Goal: Book appointment/travel/reservation

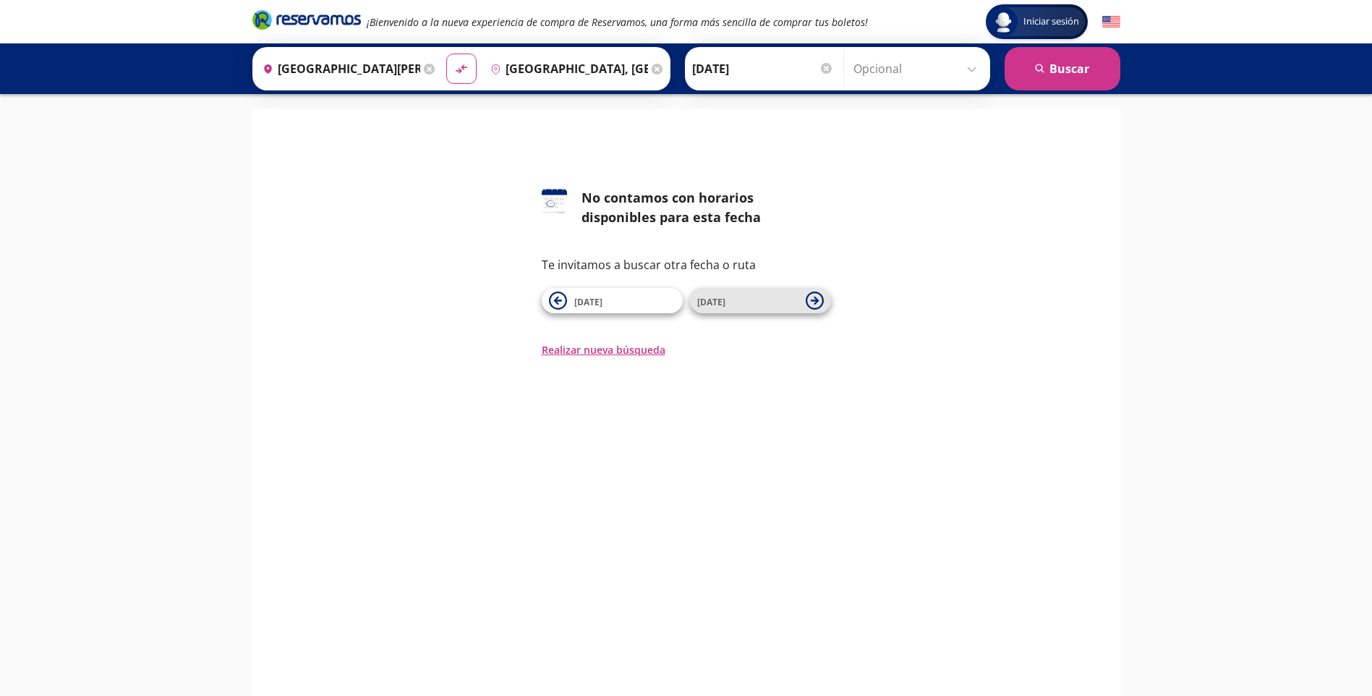
click at [794, 302] on span "11 Nov" at bounding box center [747, 300] width 101 height 17
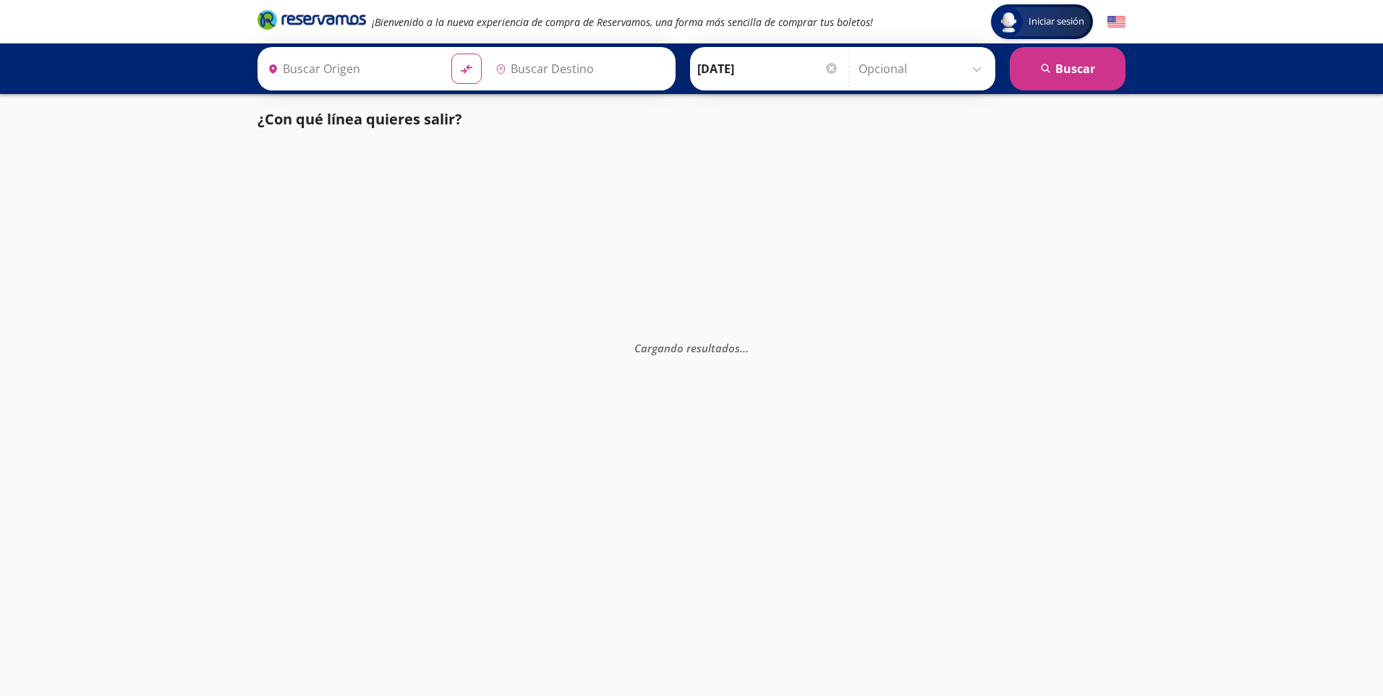
type input "[GEOGRAPHIC_DATA], [GEOGRAPHIC_DATA]"
